Goal: Information Seeking & Learning: Learn about a topic

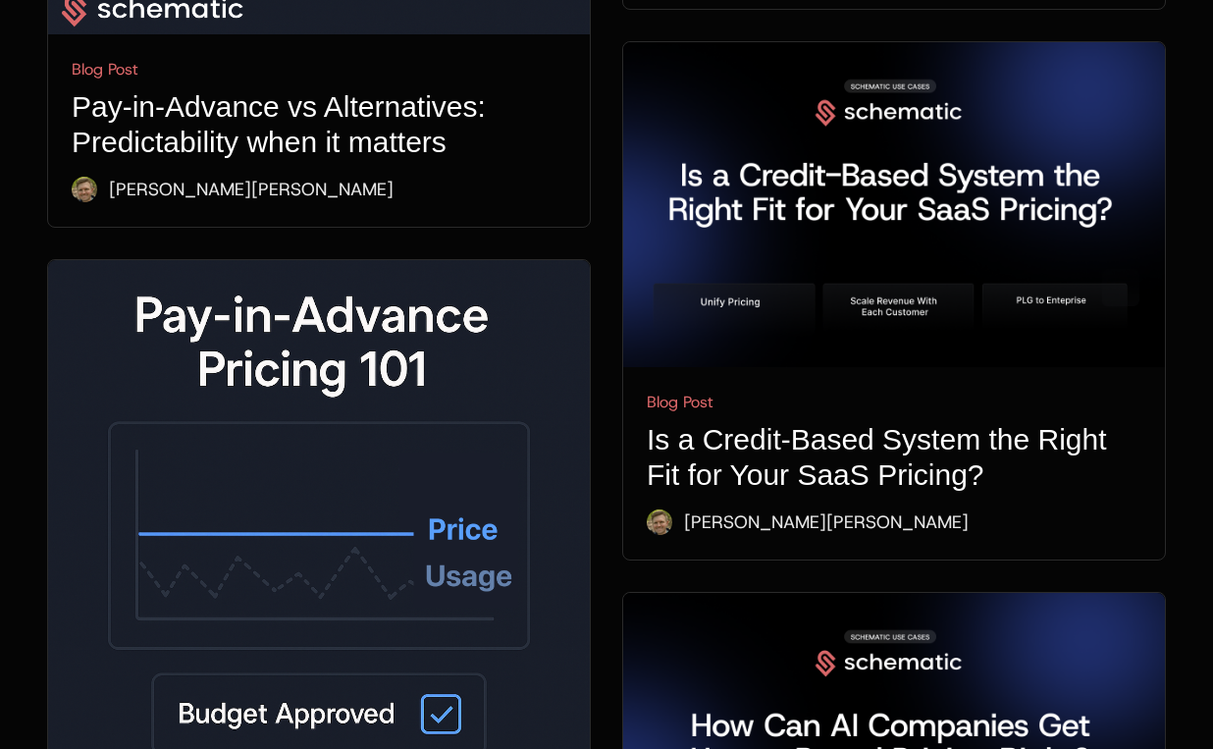
scroll to position [1376, 0]
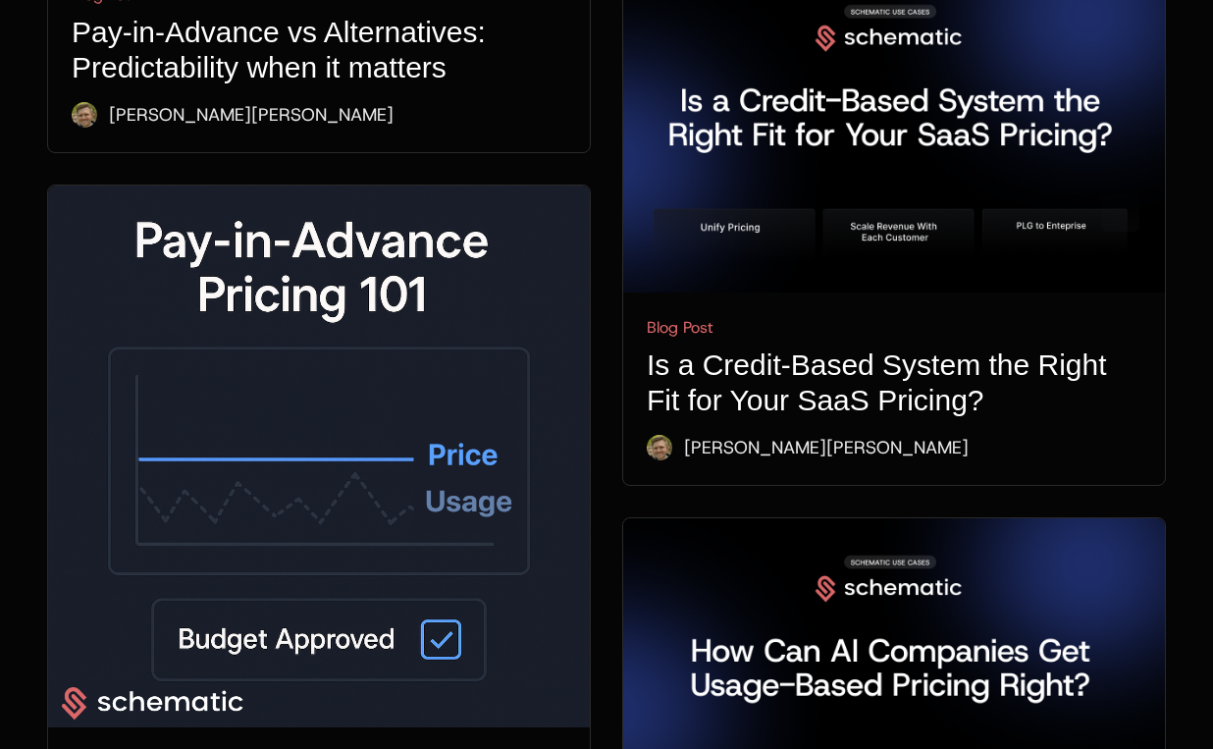
click at [314, 284] on img at bounding box center [319, 456] width 542 height 542
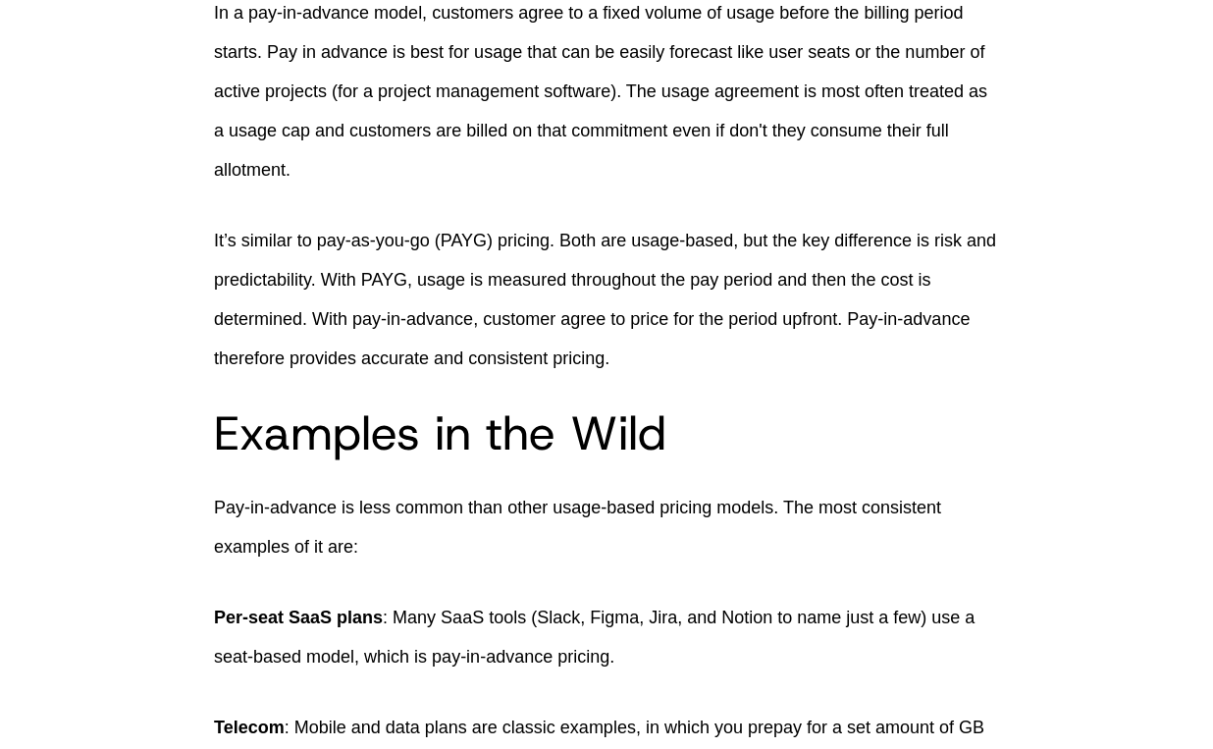
scroll to position [993, 0]
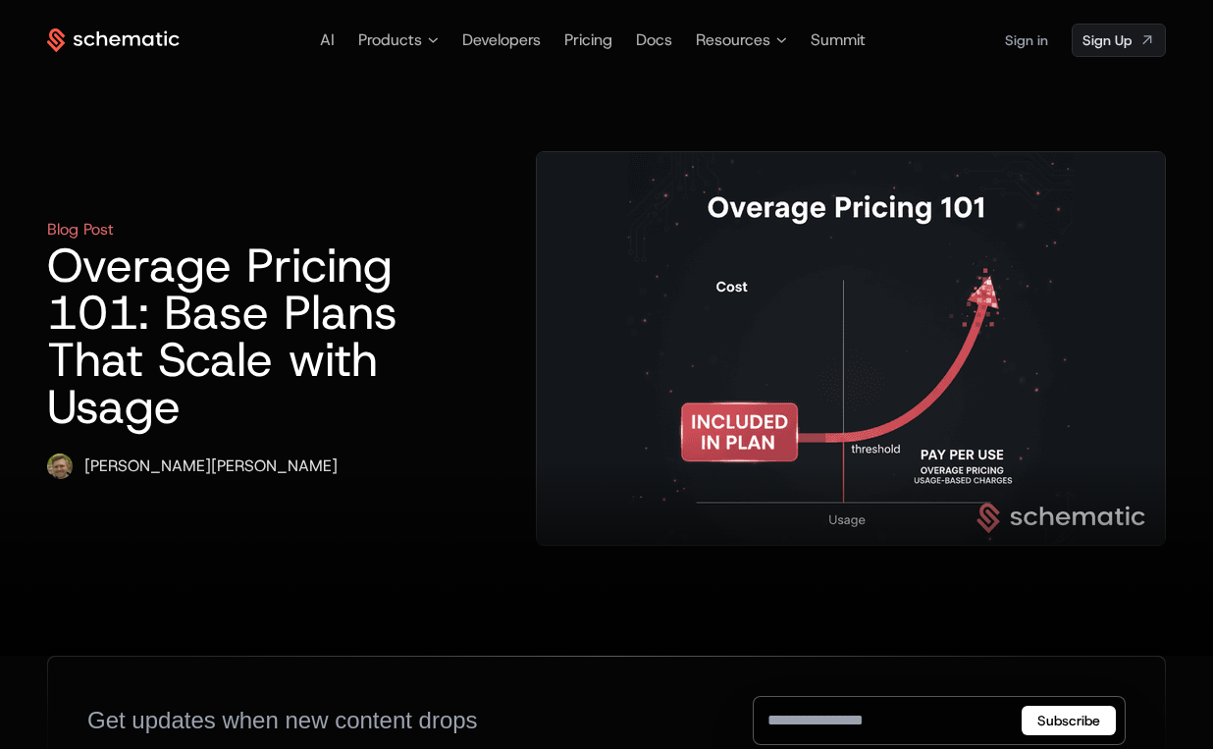
click at [610, 276] on img at bounding box center [851, 348] width 628 height 392
